Goal: Task Accomplishment & Management: Complete application form

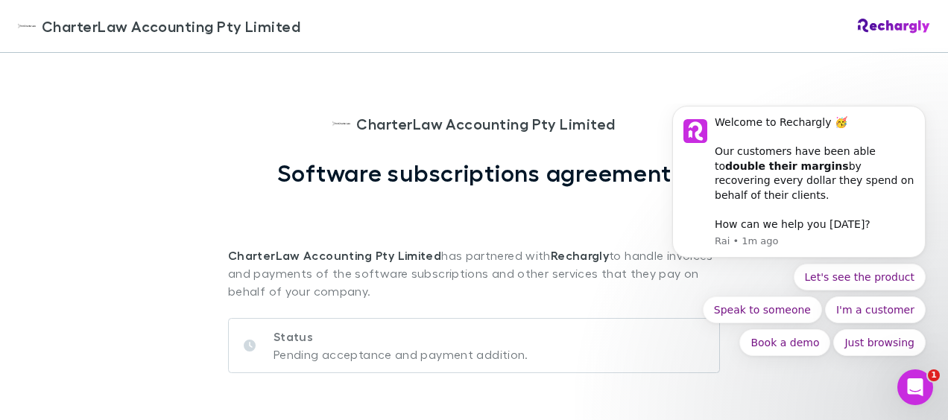
click at [174, 206] on div "CharterLaw Accounting Pty Limited CharterLaw Accounting Pty Limited Software su…" at bounding box center [474, 210] width 948 height 420
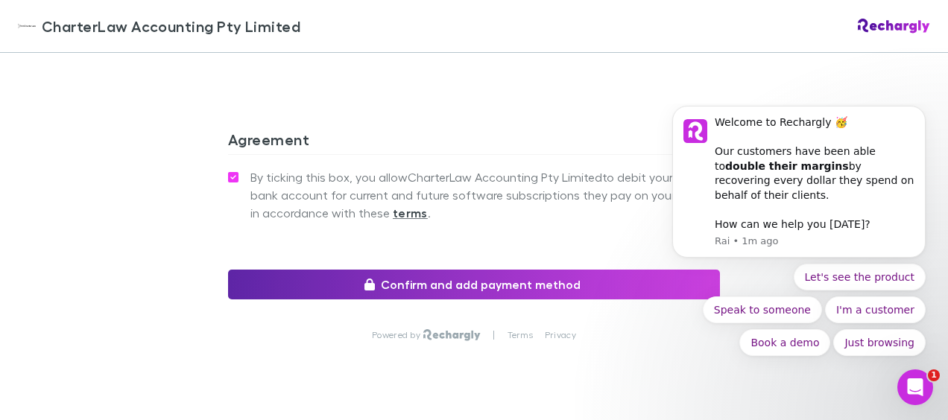
scroll to position [1491, 0]
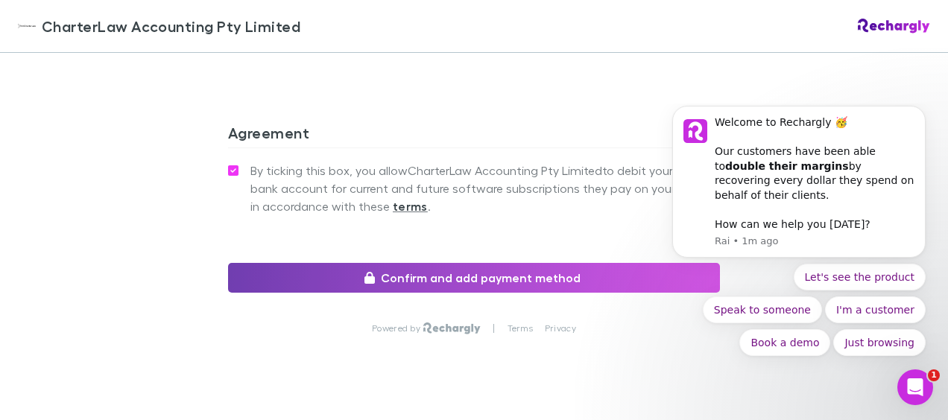
click at [501, 263] on button "Confirm and add payment method" at bounding box center [474, 278] width 492 height 30
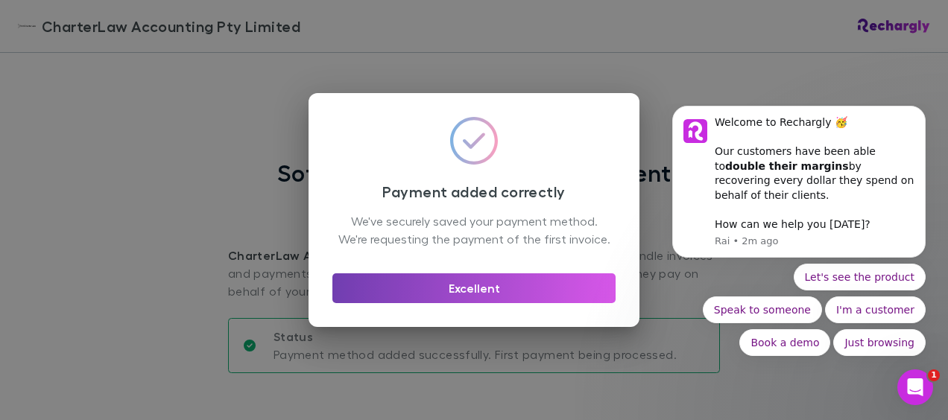
click at [464, 303] on button "Excellent" at bounding box center [473, 289] width 283 height 30
